Goal: Information Seeking & Learning: Check status

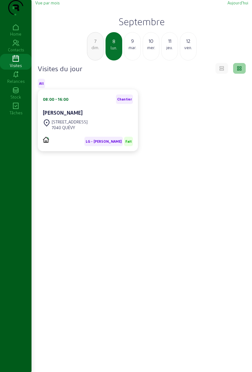
click at [130, 61] on div "[DATE]" at bounding box center [132, 46] width 17 height 28
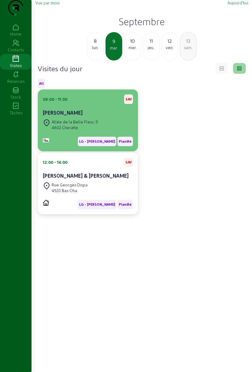
click at [101, 118] on div "08:00 - 11:00 SAV [PERSON_NAME]" at bounding box center [88, 106] width 90 height 23
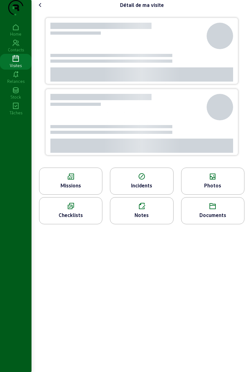
click at [77, 181] on icon at bounding box center [70, 177] width 63 height 8
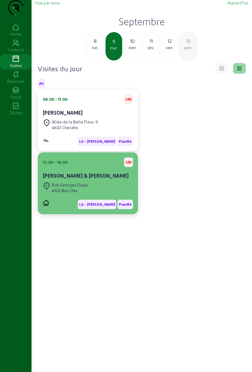
click at [65, 188] on div "Rue Georges Dispa" at bounding box center [70, 185] width 36 height 6
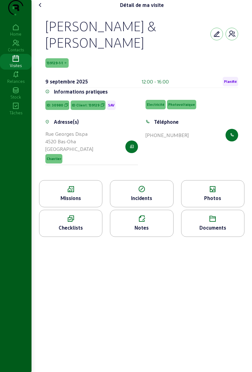
click at [202, 208] on div "Photos" at bounding box center [212, 193] width 63 height 27
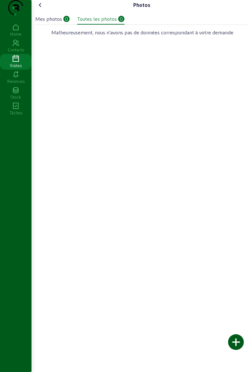
click at [38, 9] on icon at bounding box center [41, 5] width 8 height 8
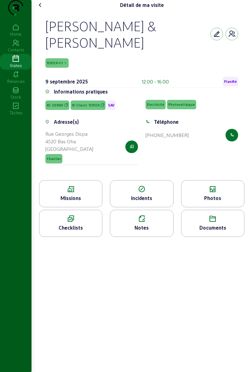
click at [42, 9] on icon at bounding box center [41, 5] width 8 height 8
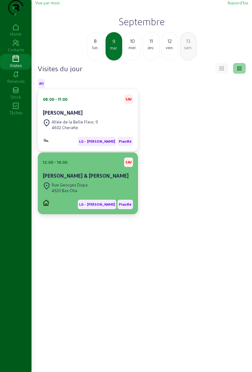
click at [51, 179] on cam-card-title "[PERSON_NAME] & [PERSON_NAME]" at bounding box center [86, 176] width 86 height 6
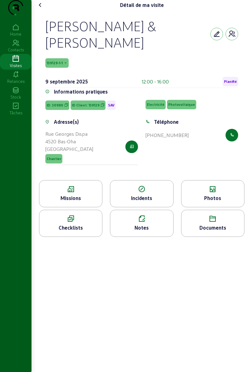
click at [53, 206] on div "Missions" at bounding box center [70, 193] width 63 height 27
